Goal: Task Accomplishment & Management: Complete application form

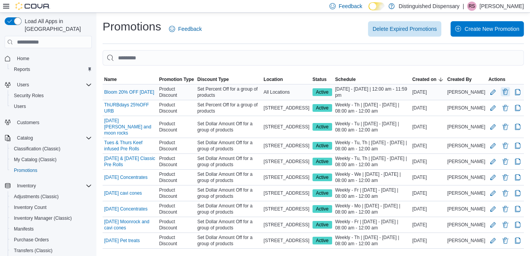
click at [510, 92] on button "Delete Promotion" at bounding box center [505, 91] width 9 height 9
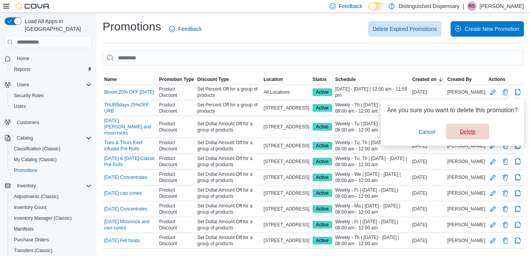
click at [462, 130] on span "Delete" at bounding box center [467, 132] width 15 height 8
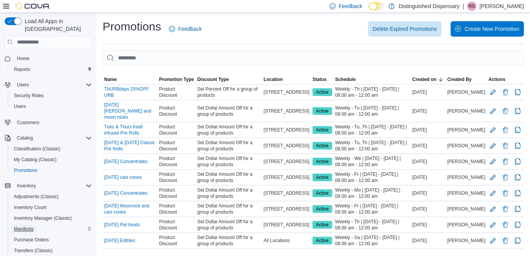
click at [26, 226] on span "Manifests" at bounding box center [24, 229] width 20 height 6
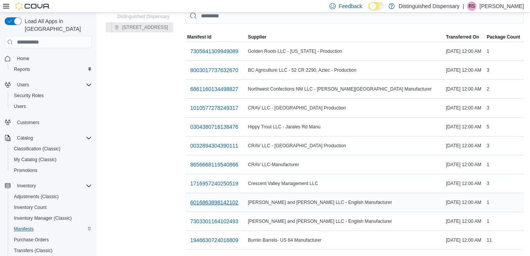
scroll to position [42, 0]
click at [216, 218] on span "7303301164102493" at bounding box center [214, 222] width 48 height 8
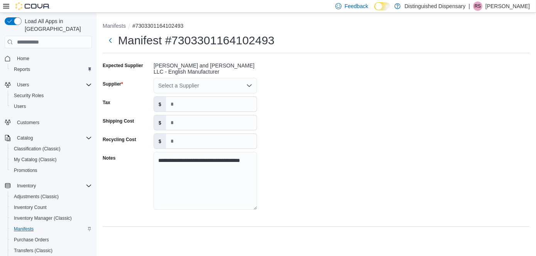
click at [165, 92] on div "Select a Supplier" at bounding box center [205, 85] width 103 height 15
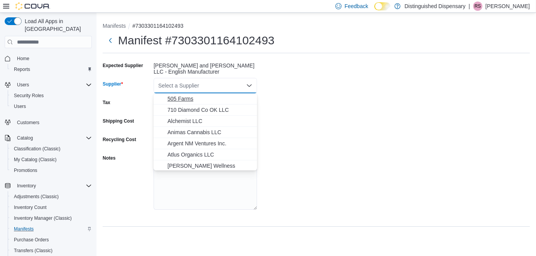
click at [168, 102] on span "505 Farms" at bounding box center [209, 99] width 85 height 8
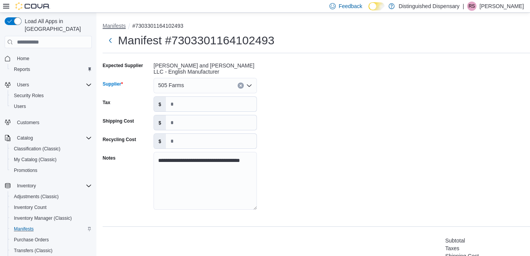
click at [110, 27] on button "Manifests" at bounding box center [114, 26] width 23 height 6
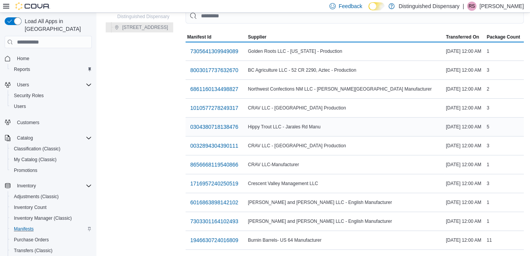
scroll to position [42, 0]
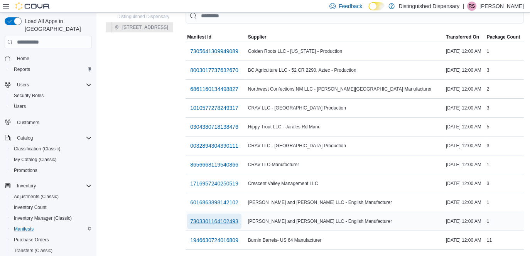
click at [232, 218] on span "7303301164102493" at bounding box center [214, 222] width 48 height 8
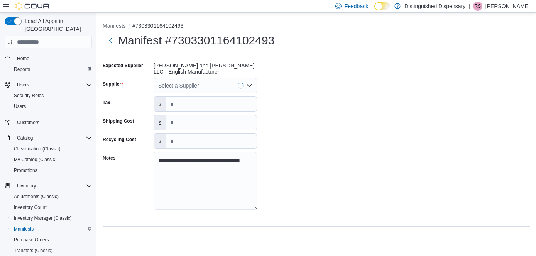
click at [180, 81] on div "Select a Supplier" at bounding box center [205, 85] width 103 height 15
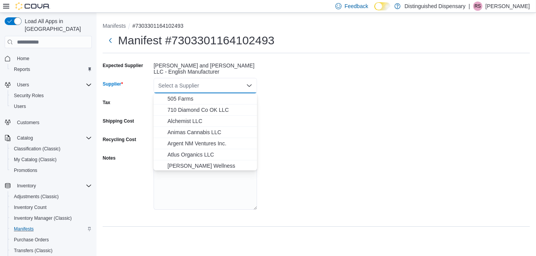
click at [181, 99] on span "505 Farms" at bounding box center [209, 99] width 85 height 8
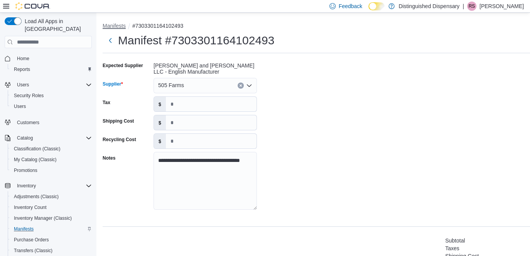
click at [122, 26] on button "Manifests" at bounding box center [114, 26] width 23 height 6
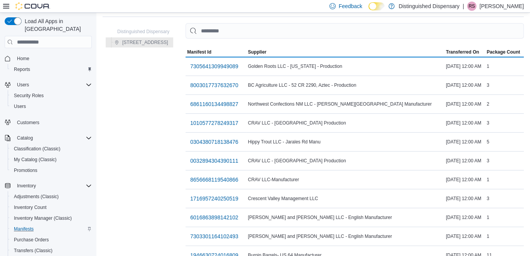
scroll to position [42, 0]
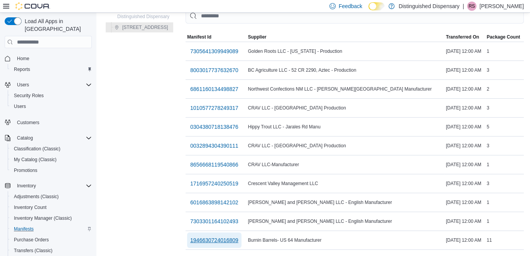
click at [231, 236] on span "1946630724016809" at bounding box center [214, 240] width 48 height 8
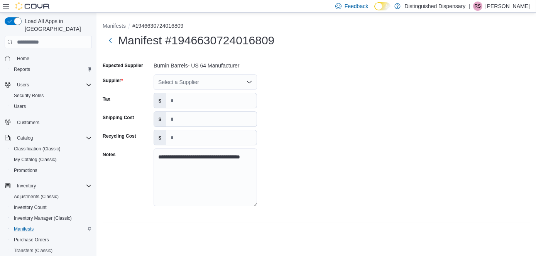
click at [174, 85] on div "Select a Supplier" at bounding box center [205, 81] width 103 height 15
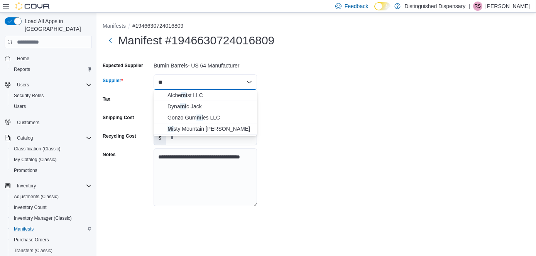
type input "**"
click at [182, 123] on button "Gonzo Gum mi es LLC" at bounding box center [205, 117] width 103 height 11
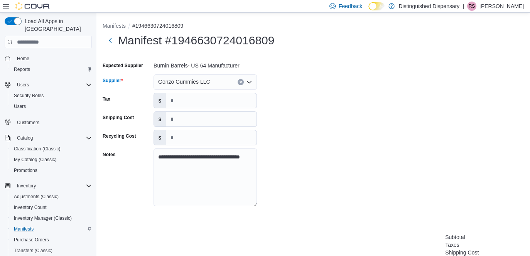
click at [240, 81] on icon "Clear input" at bounding box center [241, 82] width 2 height 2
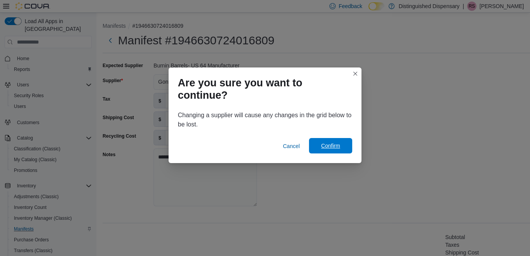
click at [325, 142] on span "Confirm" at bounding box center [331, 145] width 34 height 15
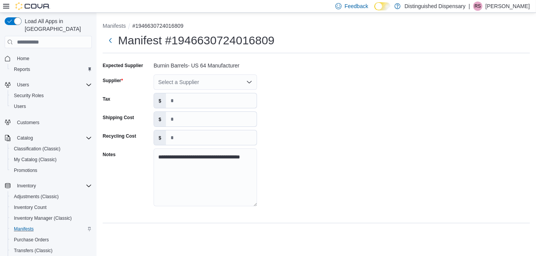
click at [206, 87] on div "Select a Supplier" at bounding box center [205, 81] width 103 height 15
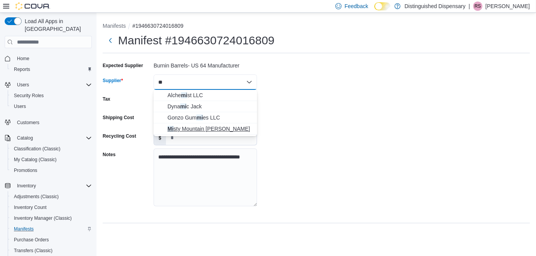
type input "**"
click at [217, 128] on span "Mi sty Mountain [PERSON_NAME]" at bounding box center [209, 129] width 85 height 8
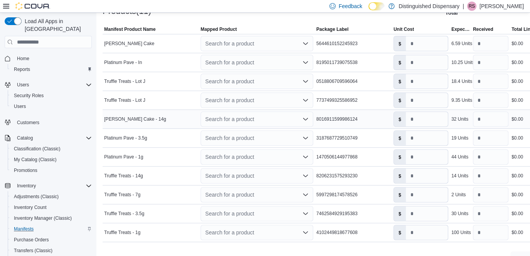
scroll to position [270, 0]
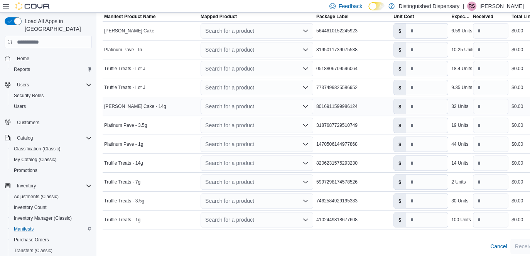
click at [235, 110] on div "Search for a product" at bounding box center [257, 106] width 113 height 15
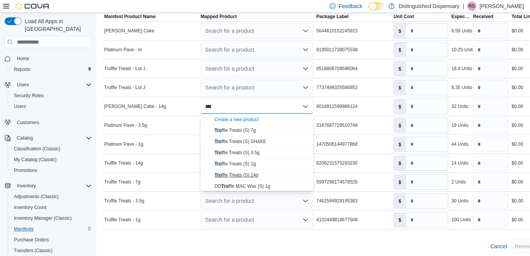
type input "***"
click at [251, 174] on span "Tru ffle Treats (S) 14g" at bounding box center [236, 174] width 44 height 5
type input "****"
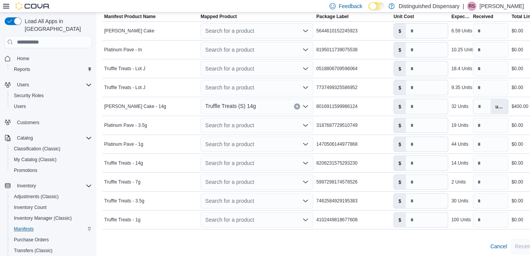
click at [5, 3] on icon at bounding box center [6, 6] width 6 height 6
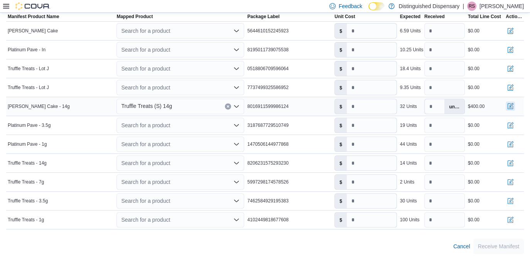
click at [515, 105] on button "button" at bounding box center [510, 105] width 9 height 9
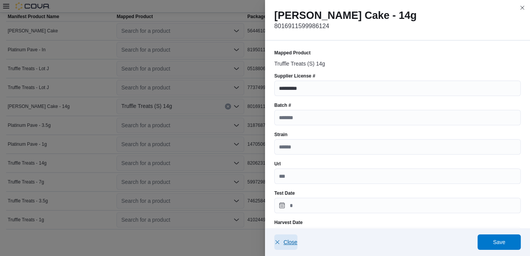
click at [290, 244] on span "Close" at bounding box center [291, 242] width 14 height 8
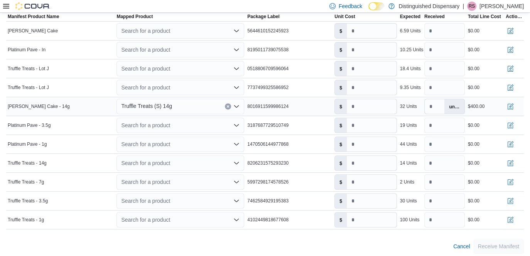
click at [263, 105] on span "8016911599986124" at bounding box center [267, 106] width 41 height 6
copy span "8016911599986124"
click at [513, 105] on button "button" at bounding box center [510, 105] width 9 height 9
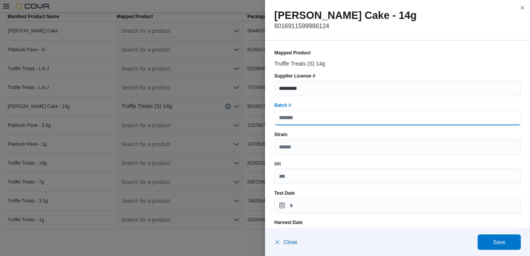
paste input "**********"
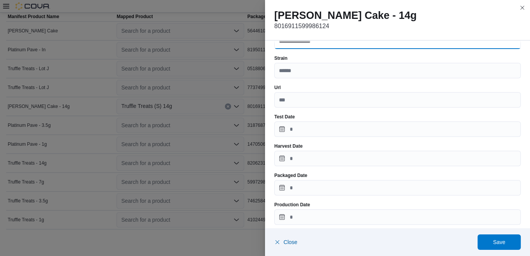
scroll to position [77, 0]
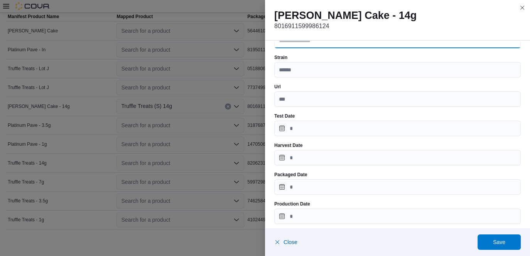
type input "**********"
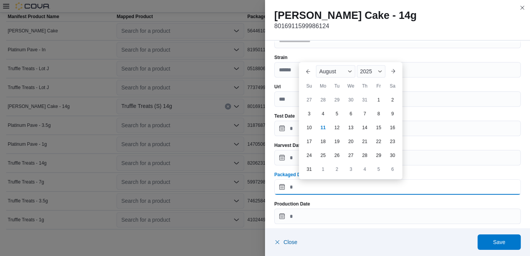
click at [301, 194] on input "Packaged Date" at bounding box center [397, 186] width 247 height 15
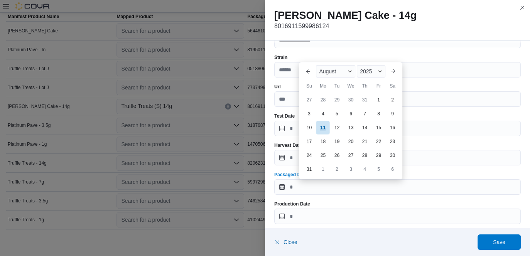
click at [326, 129] on div "11" at bounding box center [323, 128] width 14 height 14
type input "**********"
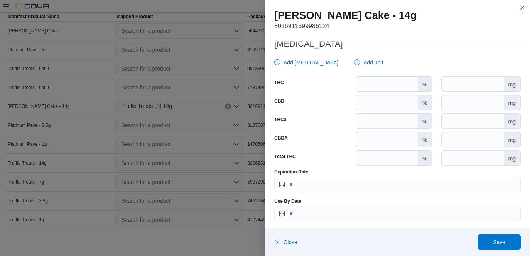
scroll to position [358, 0]
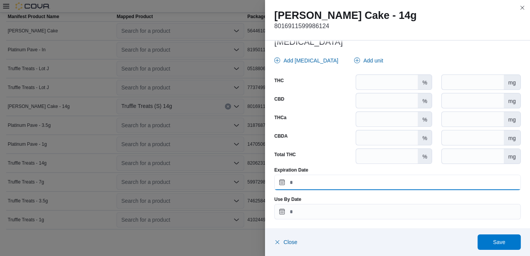
click at [306, 184] on input "Expiration Date" at bounding box center [397, 182] width 247 height 15
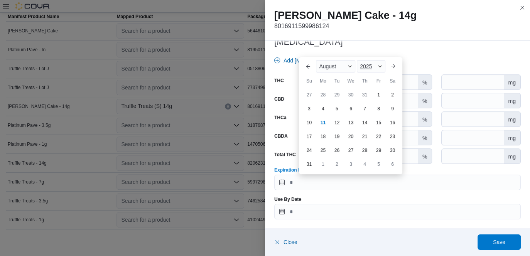
click at [377, 64] on div "2025" at bounding box center [371, 66] width 29 height 12
click at [370, 126] on div "2026" at bounding box center [375, 125] width 35 height 9
type input "**********"
click at [339, 119] on div "11" at bounding box center [337, 123] width 14 height 14
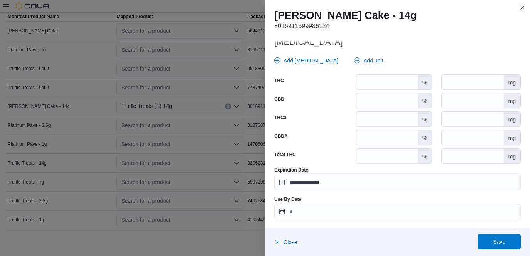
click at [506, 241] on span "Save" at bounding box center [499, 241] width 34 height 15
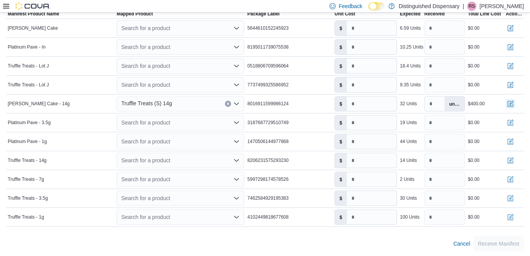
scroll to position [273, 0]
